Goal: Task Accomplishment & Management: Use online tool/utility

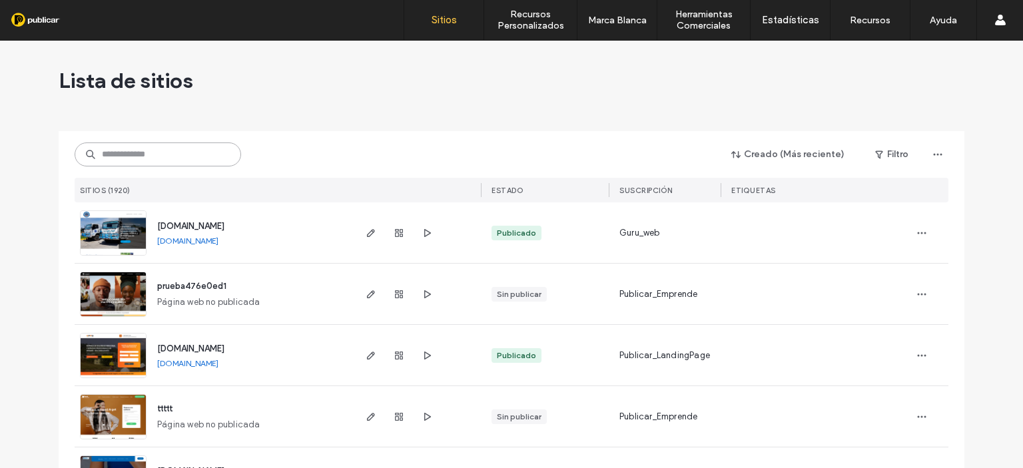
click at [120, 153] on input at bounding box center [158, 155] width 167 height 24
paste input "**********"
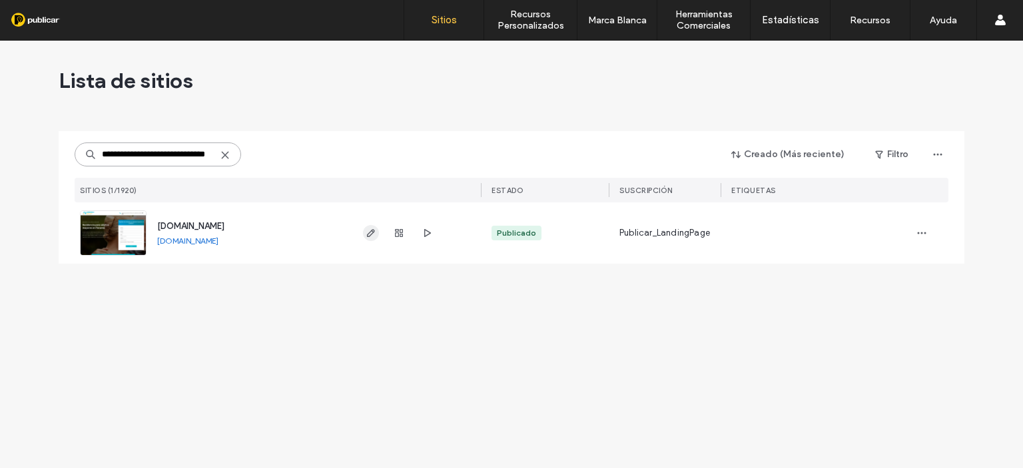
type input "**********"
click at [376, 236] on span "button" at bounding box center [371, 233] width 16 height 16
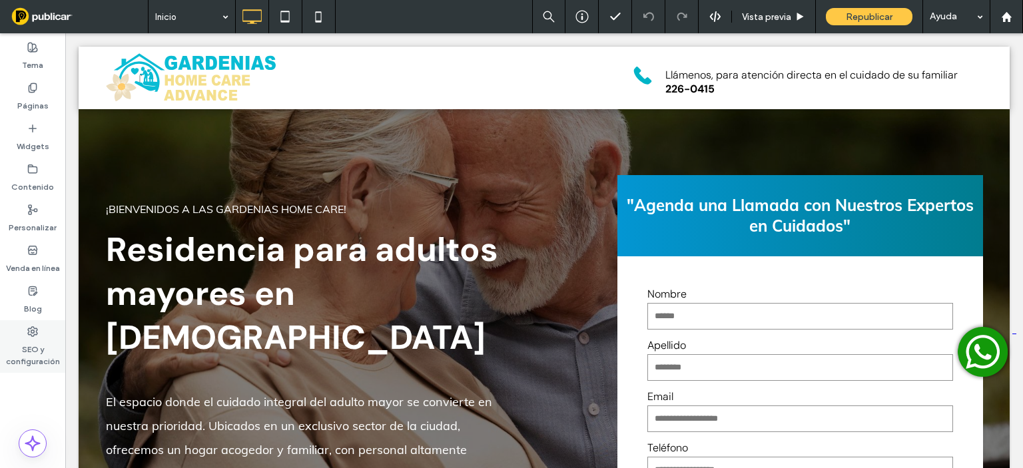
click at [29, 348] on label "SEO y configuración" at bounding box center [32, 352] width 65 height 31
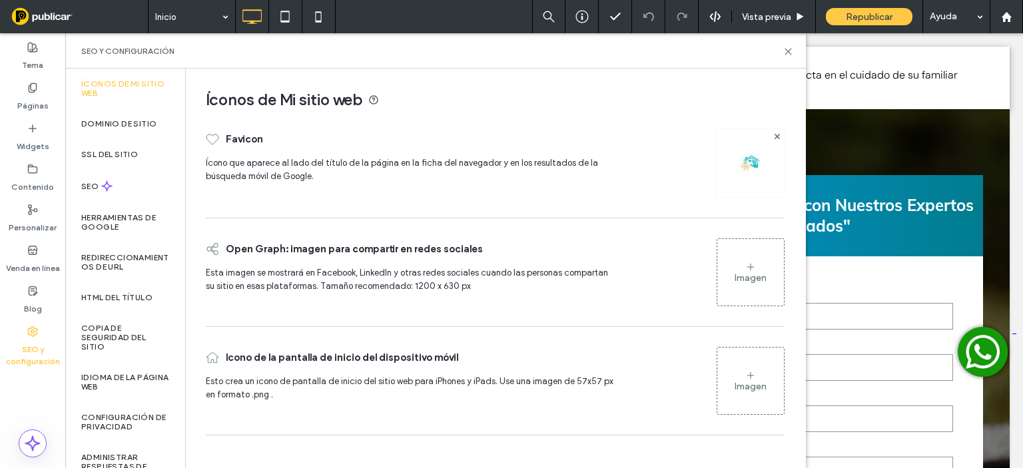
click at [747, 165] on img at bounding box center [749, 163] width 21 height 21
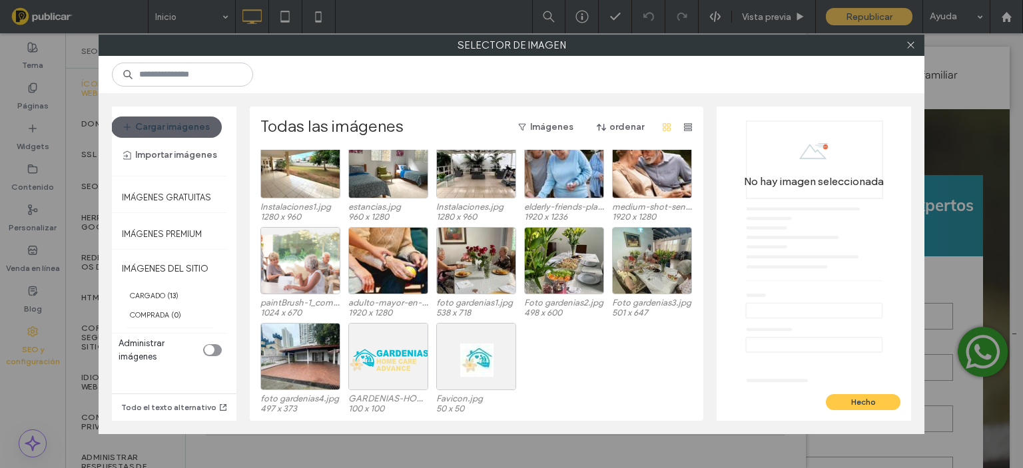
scroll to position [67, 0]
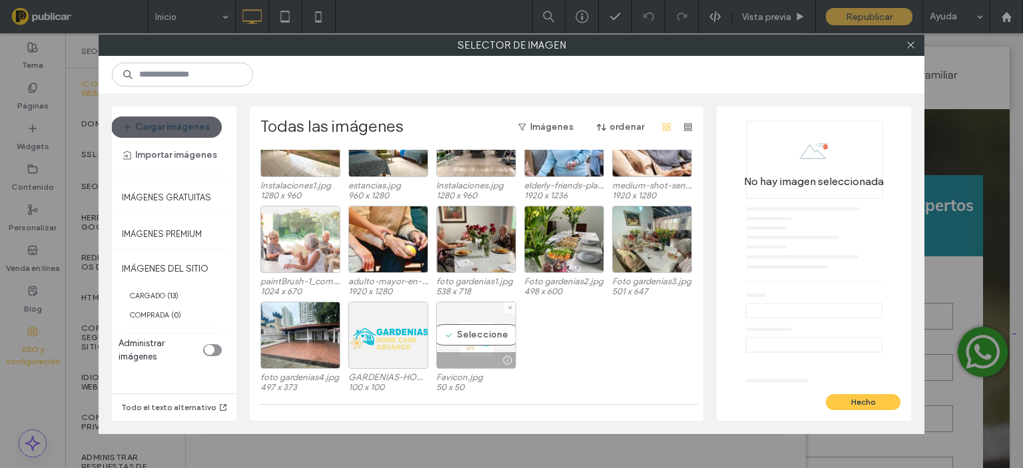
click at [474, 336] on div "Seleccione" at bounding box center [476, 335] width 80 height 67
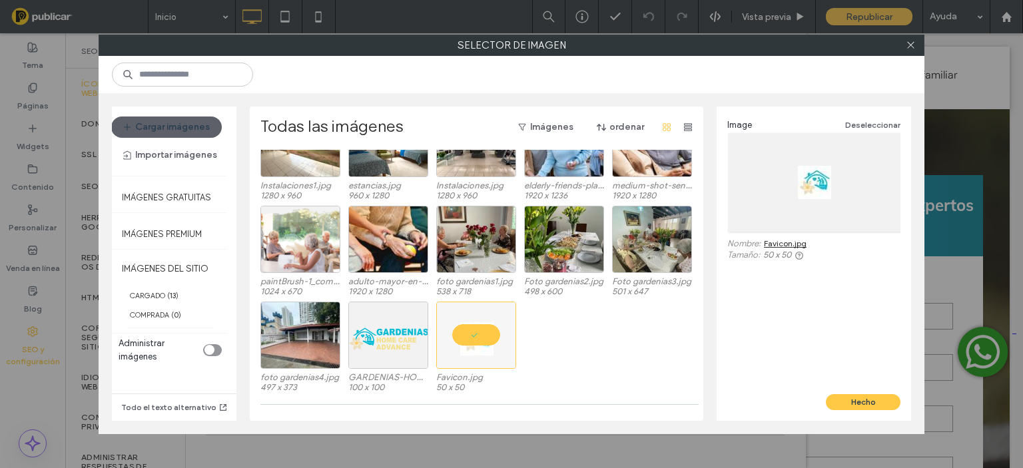
click at [784, 239] on link "Favicon.jpg" at bounding box center [785, 243] width 43 height 10
click at [392, 354] on div at bounding box center [388, 360] width 79 height 16
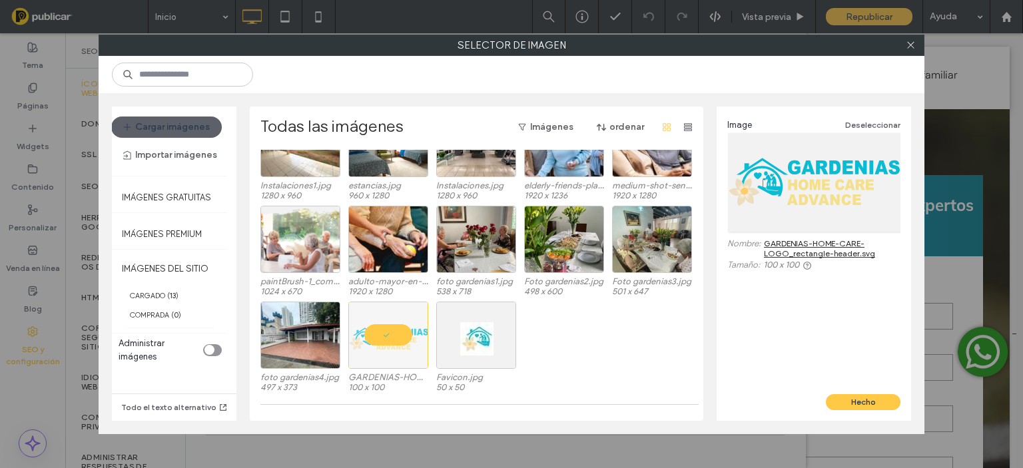
click at [816, 240] on link "GARDENIAS-HOME-CARE-LOGO_rectangle-header.svg" at bounding box center [832, 248] width 137 height 20
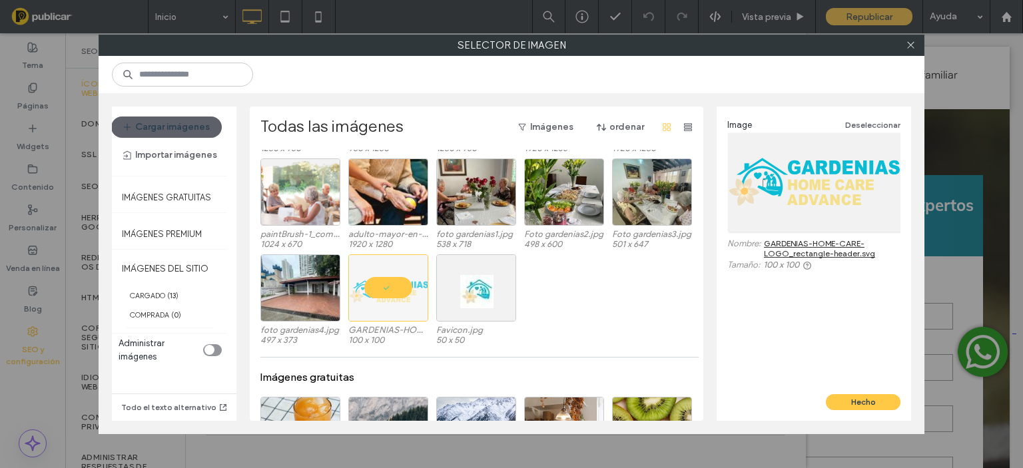
scroll to position [82, 0]
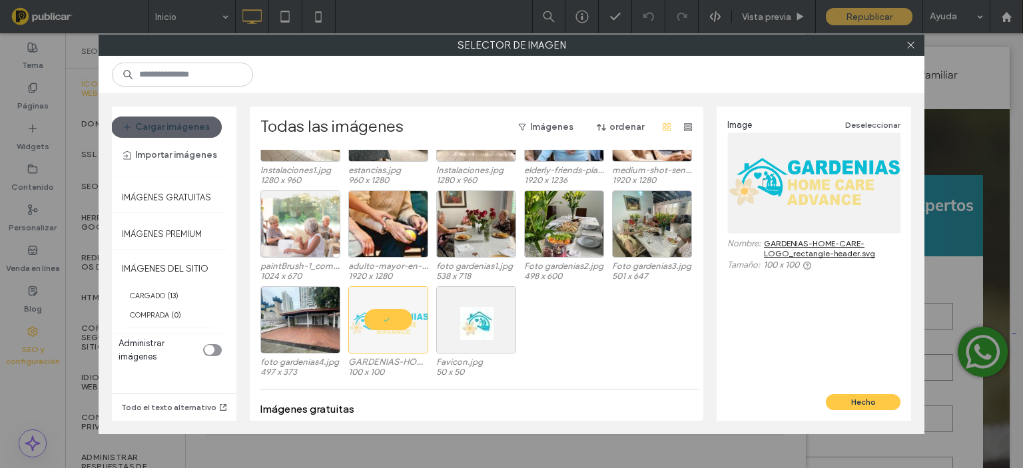
click at [675, 87] on div at bounding box center [512, 74] width 826 height 37
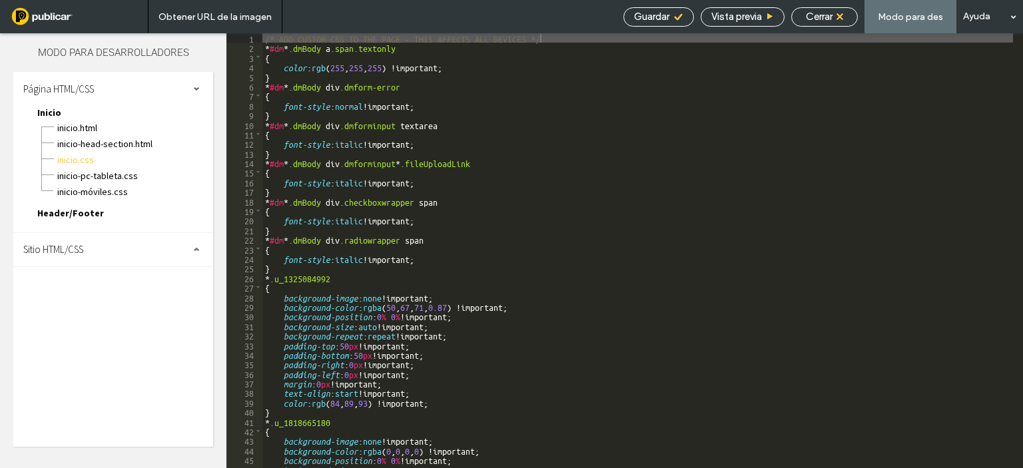
click at [143, 247] on div "Sitio HTML/CSS" at bounding box center [113, 249] width 200 height 33
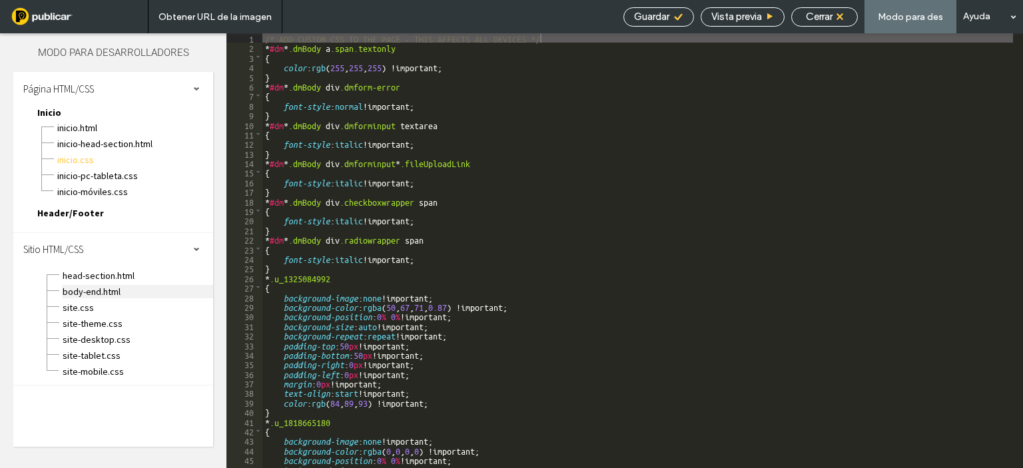
click at [91, 290] on span "body-end.html" at bounding box center [137, 291] width 151 height 13
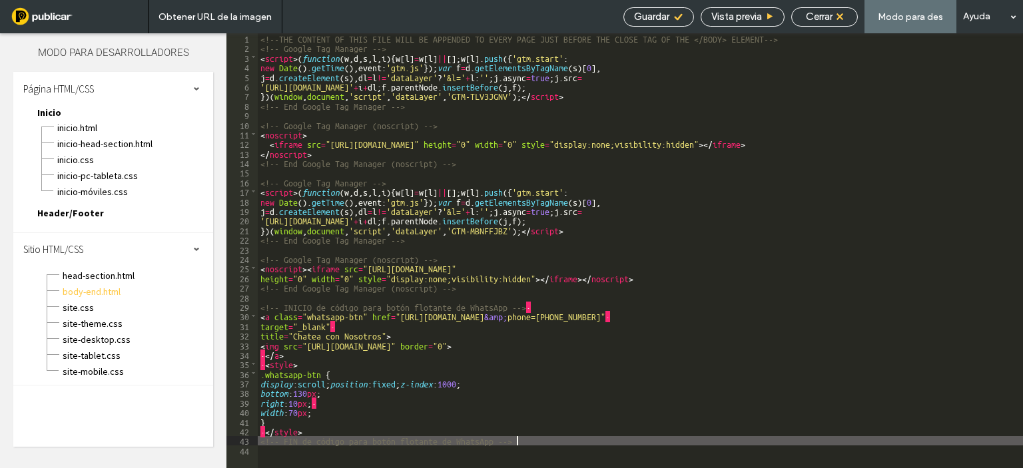
click at [522, 445] on div "<!--THE CONTENT OF THIS FILE WILL BE APPENDED TO EVERY PAGE JUST BEFORE THE CLO…" at bounding box center [640, 260] width 765 height 454
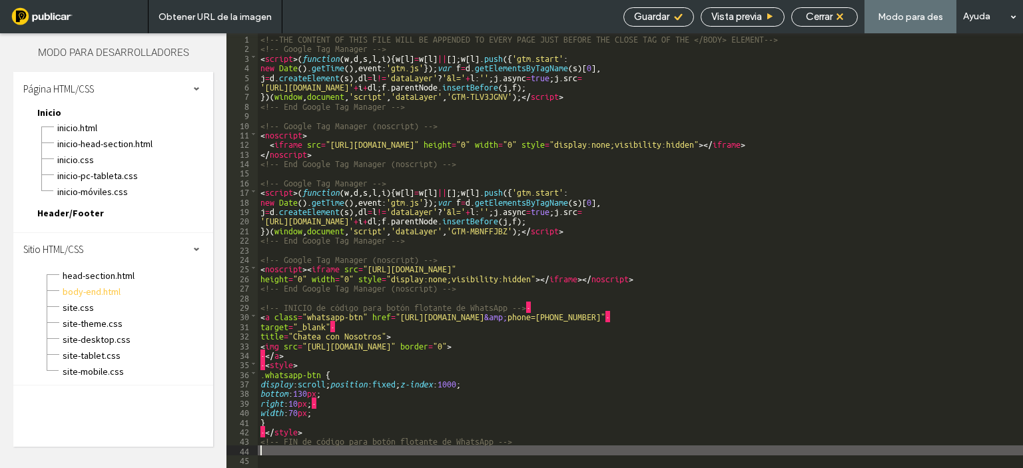
type textarea "**"
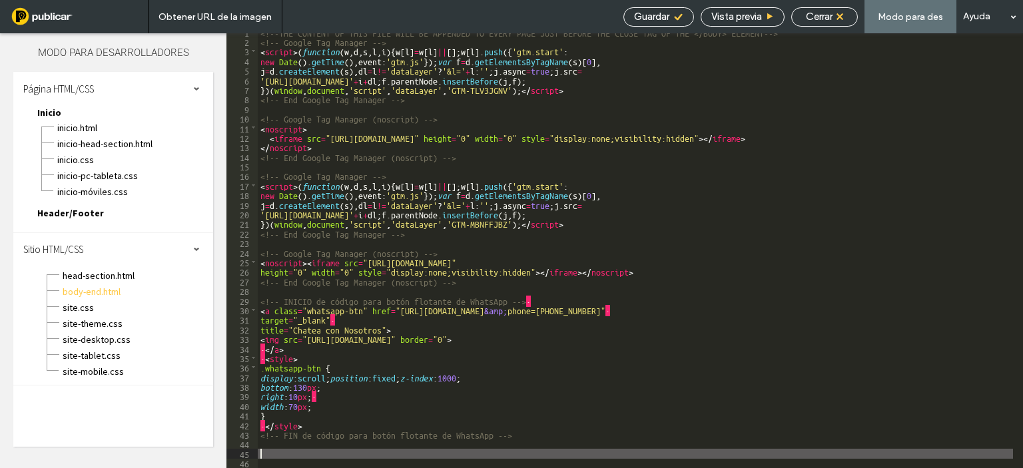
scroll to position [83, 0]
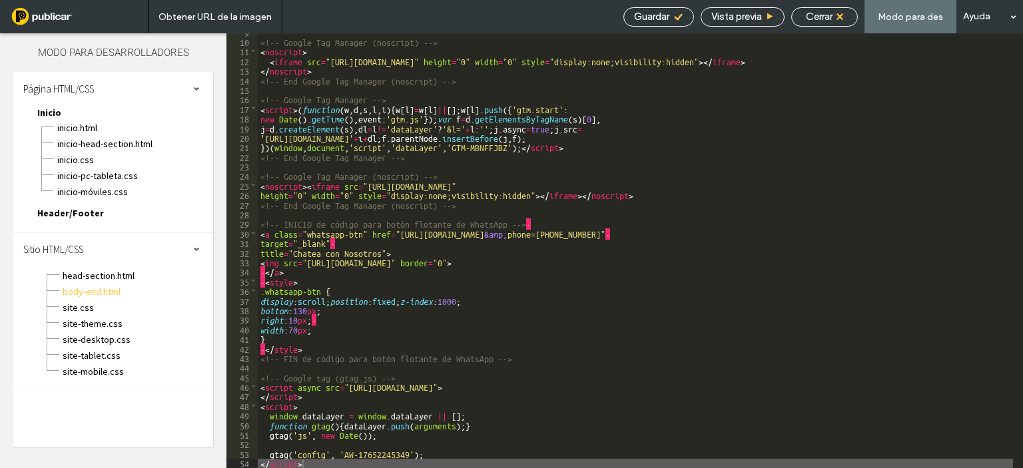
click at [645, 13] on span "Guardar" at bounding box center [651, 17] width 35 height 12
click at [823, 17] on span "Cerrar" at bounding box center [819, 17] width 27 height 12
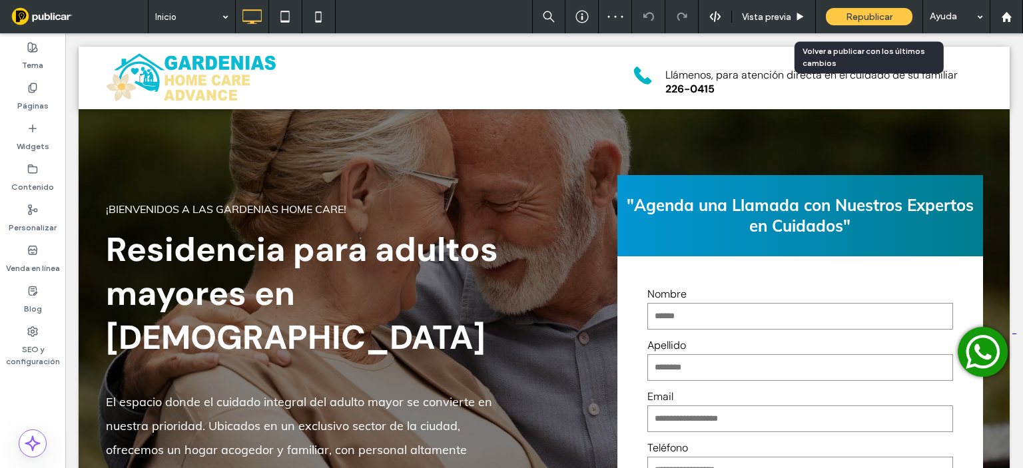
scroll to position [0, 0]
click at [871, 9] on div "Republicar" at bounding box center [869, 16] width 87 height 17
